Goal: Book appointment/travel/reservation

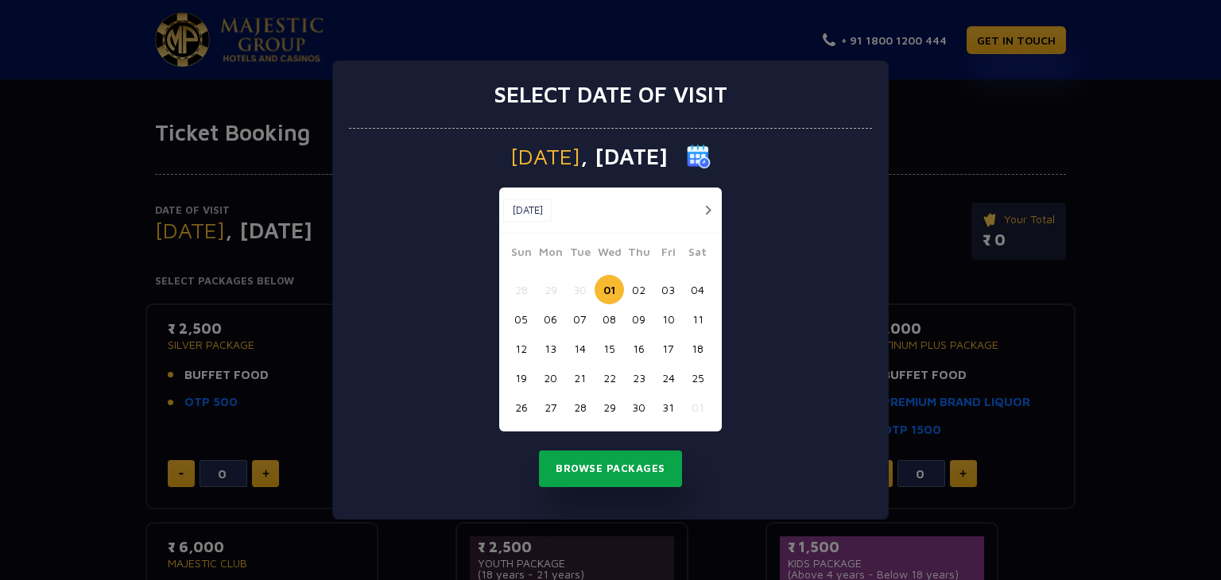
click at [586, 461] on button "Browse Packages" at bounding box center [610, 469] width 143 height 37
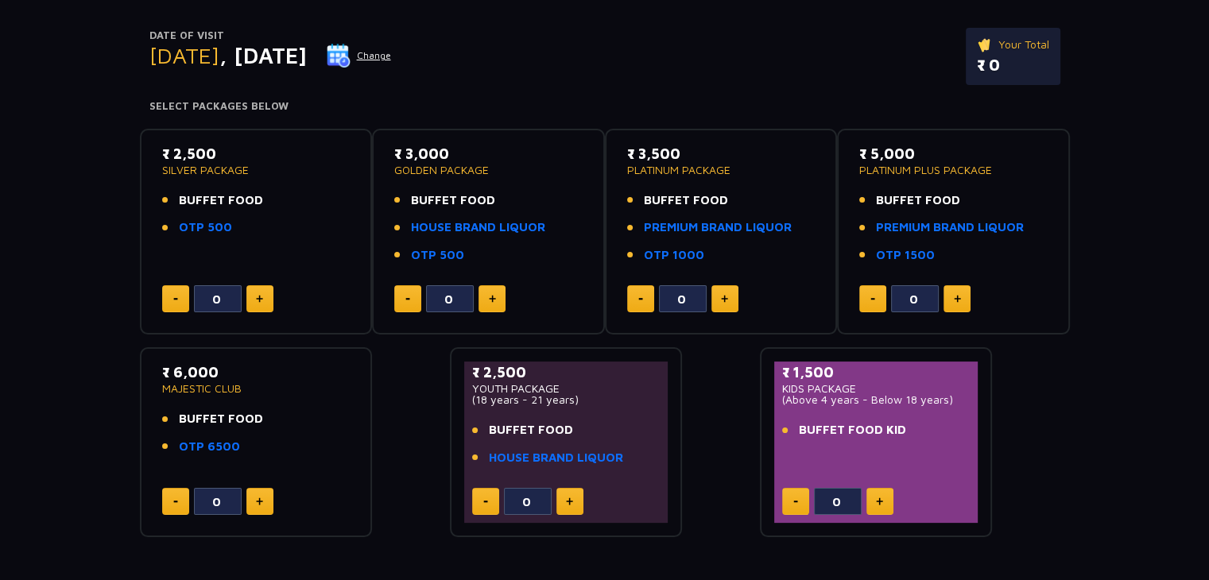
scroll to position [178, 0]
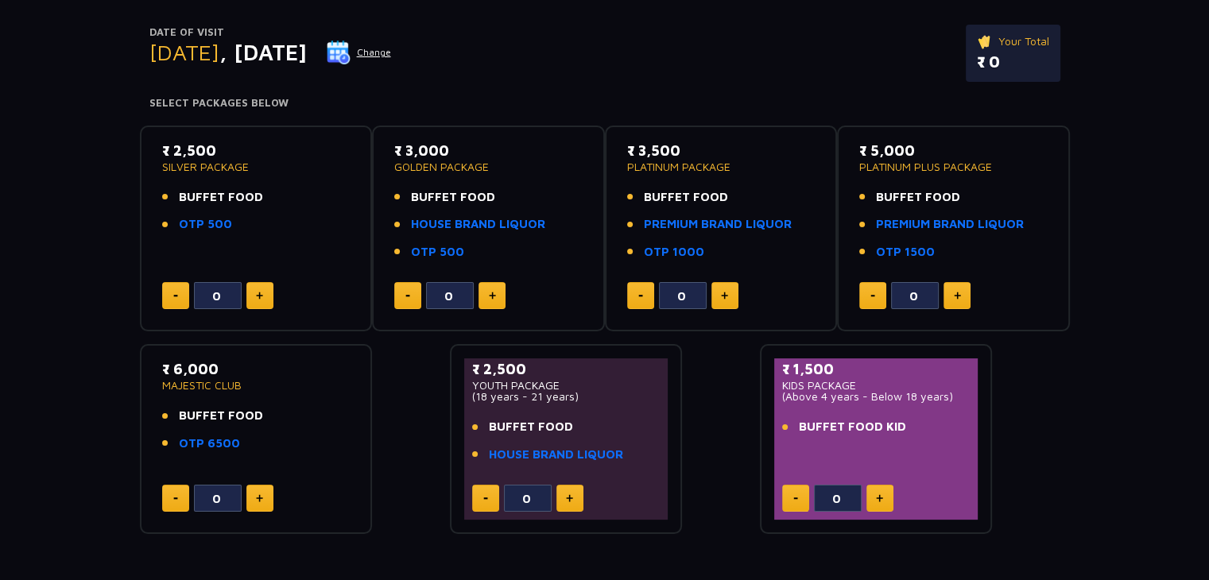
click at [261, 300] on button at bounding box center [259, 295] width 27 height 27
type input "3"
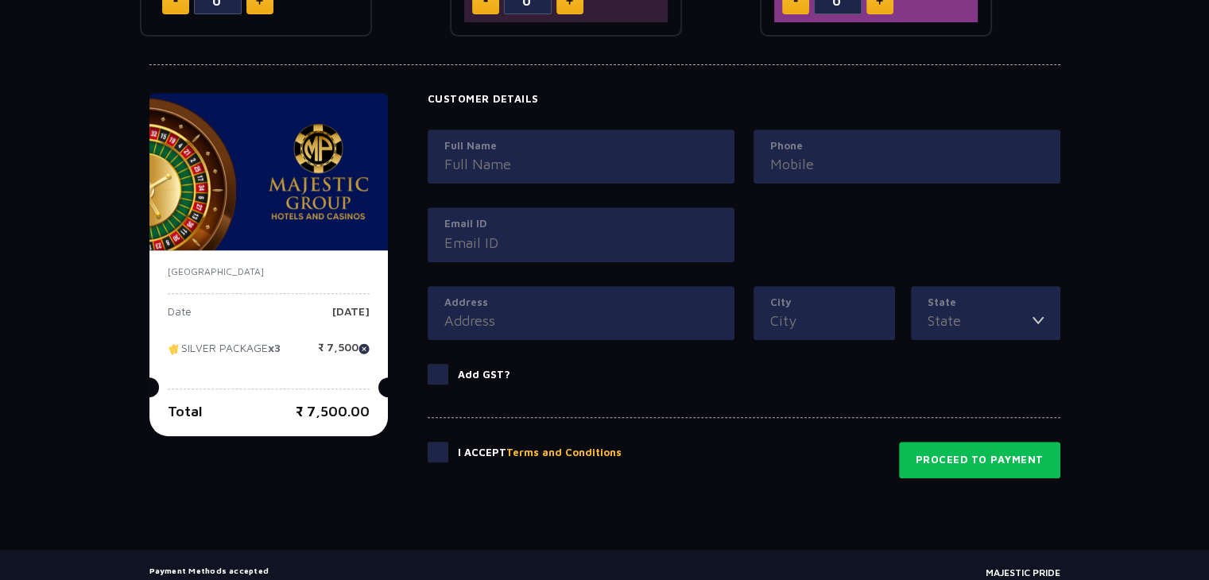
scroll to position [747, 0]
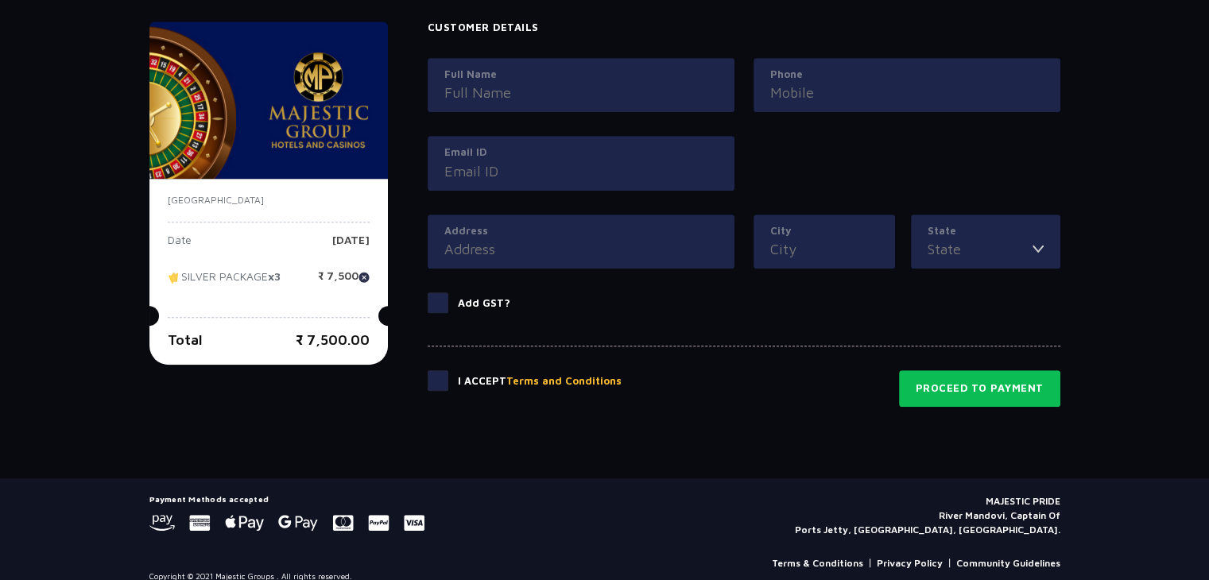
click at [443, 379] on span at bounding box center [438, 380] width 21 height 21
click at [0, 0] on input "checkbox" at bounding box center [0, 0] width 0 height 0
click at [443, 379] on span at bounding box center [438, 380] width 21 height 21
click at [0, 0] on input "checkbox" at bounding box center [0, 0] width 0 height 0
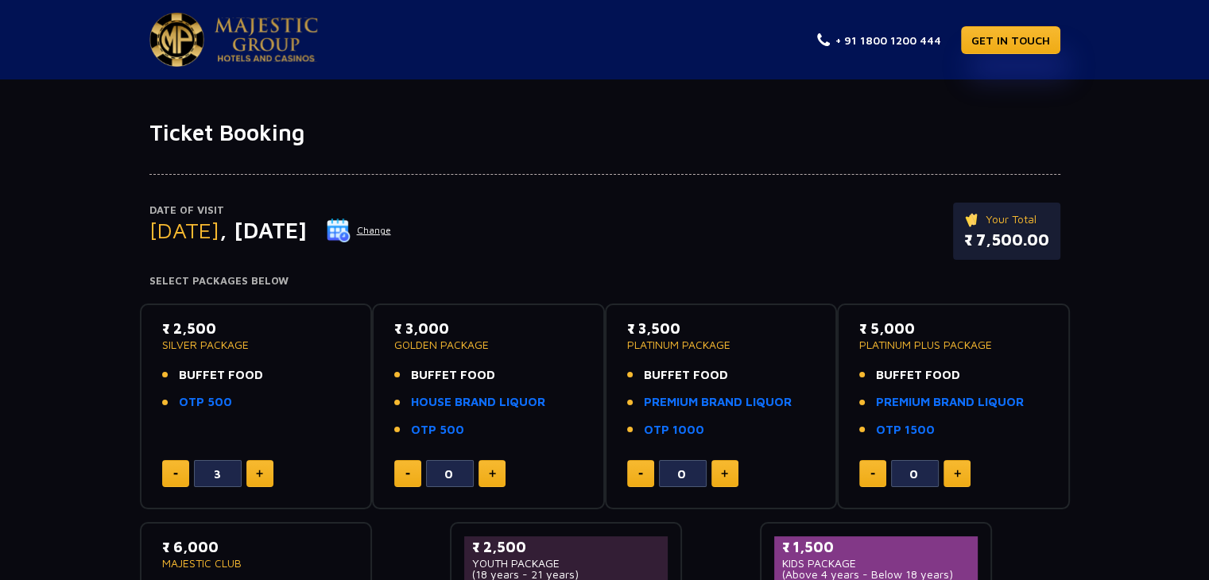
scroll to position [0, 0]
